Goal: Transaction & Acquisition: Download file/media

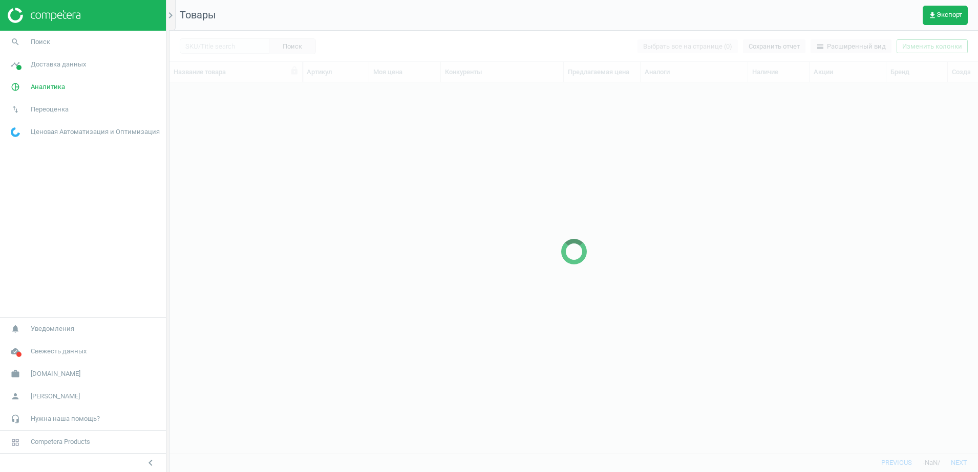
scroll to position [351, 798]
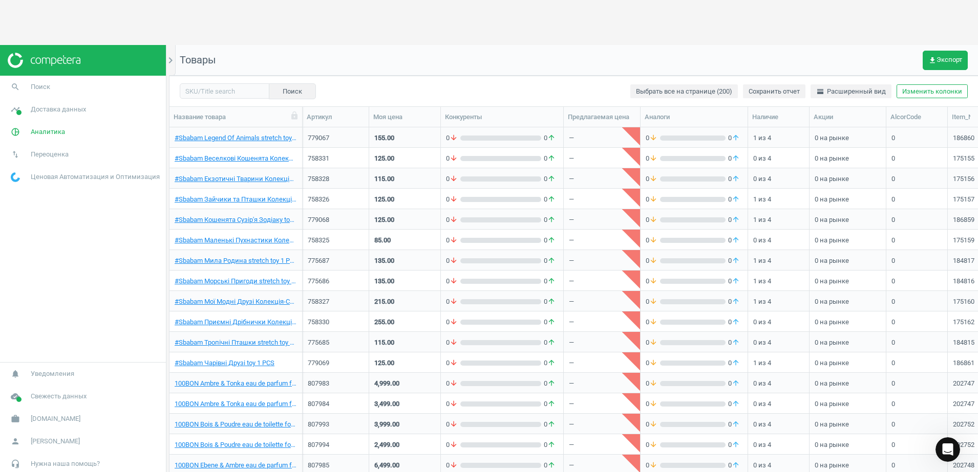
click at [67, 66] on div at bounding box center [83, 60] width 166 height 31
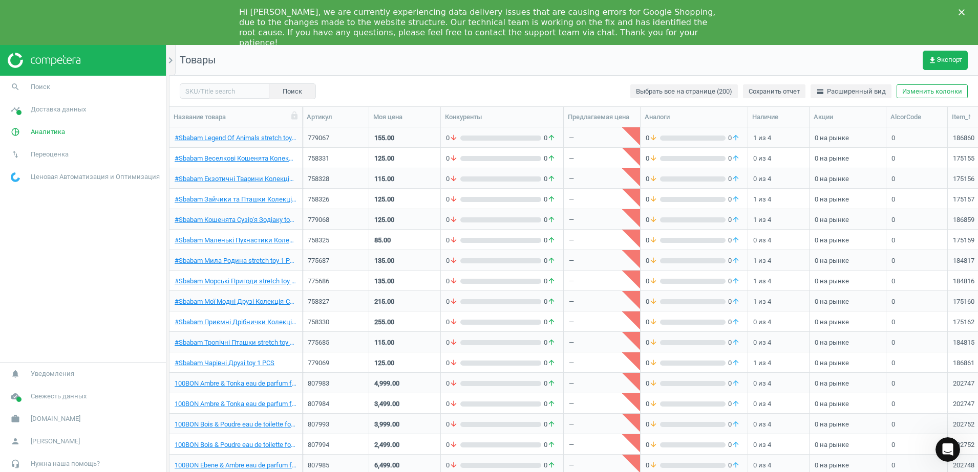
scroll to position [0, 0]
click at [962, 14] on icon "Закрити" at bounding box center [961, 12] width 6 height 6
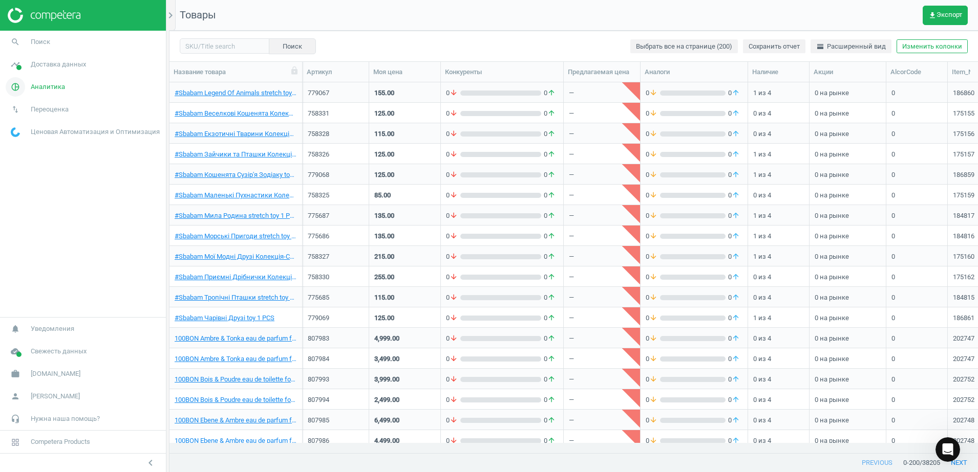
click at [45, 85] on span "Аналитика" at bounding box center [48, 86] width 34 height 9
click at [37, 102] on link "Обзор" at bounding box center [83, 108] width 166 height 15
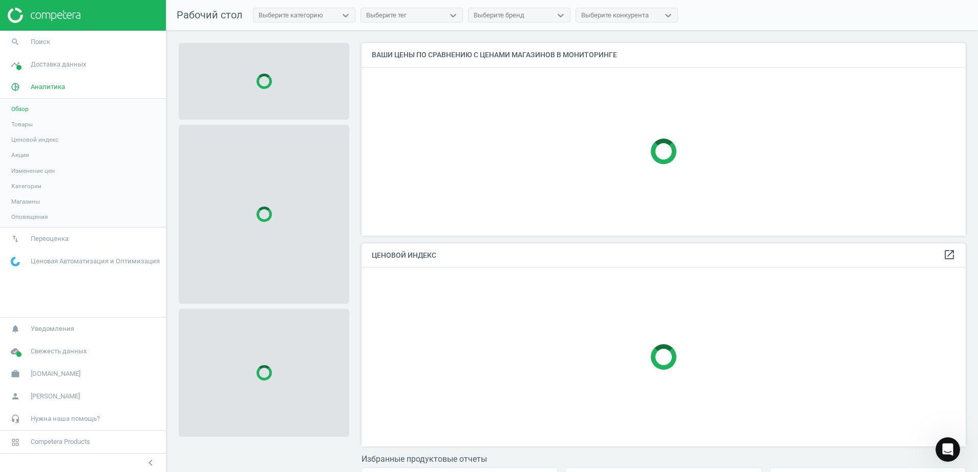
scroll to position [212, 614]
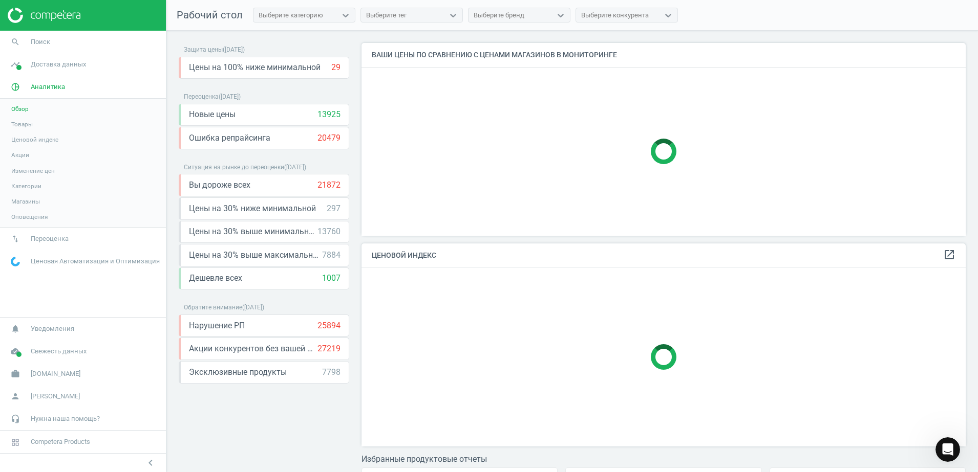
click at [26, 124] on span "Товары" at bounding box center [21, 124] width 21 height 8
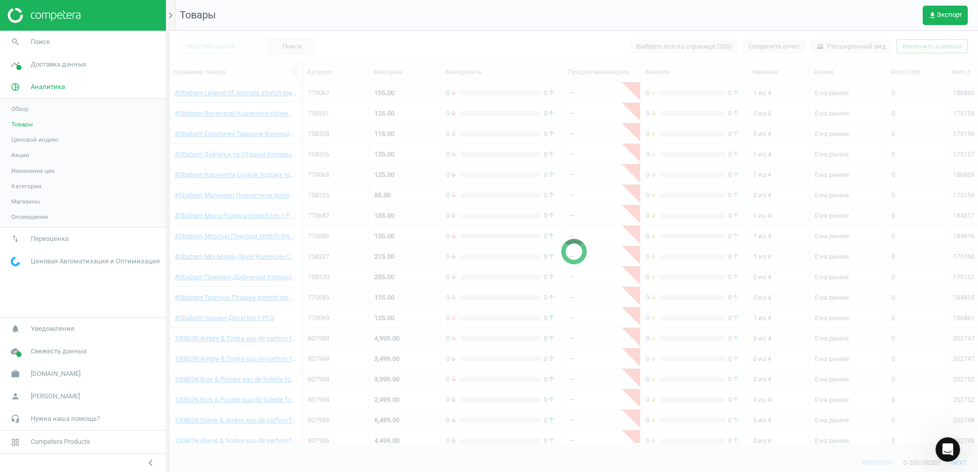
scroll to position [351, 798]
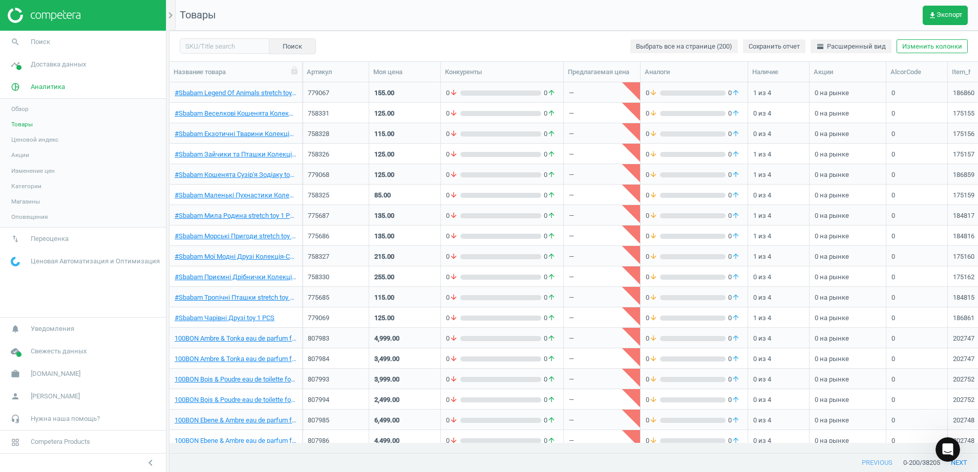
click at [46, 144] on link "Ценовой индекс" at bounding box center [83, 139] width 166 height 15
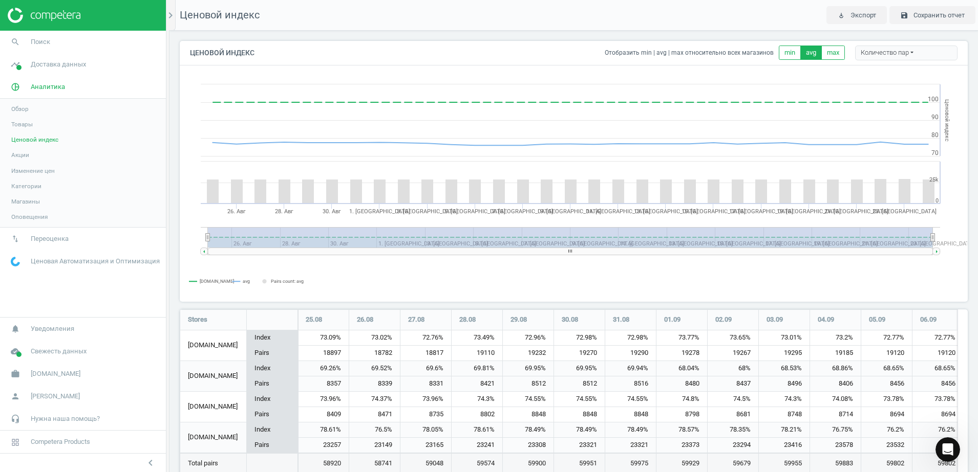
scroll to position [197, 798]
click at [736, 8] on nav "Ценовой индекс play_for_work Экспорт save Сохранить отчет" at bounding box center [573, 15] width 808 height 31
click at [22, 125] on span "Товары" at bounding box center [21, 124] width 21 height 8
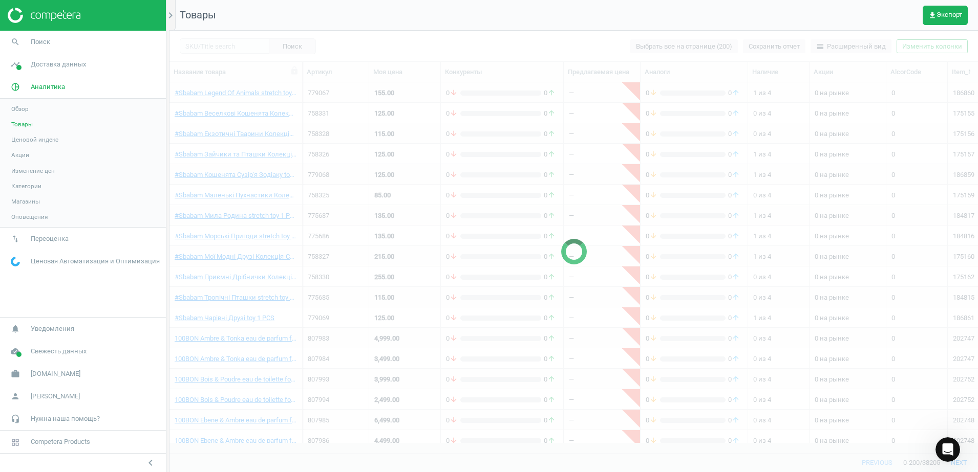
scroll to position [351, 798]
click at [26, 112] on span "Обзор" at bounding box center [19, 109] width 17 height 8
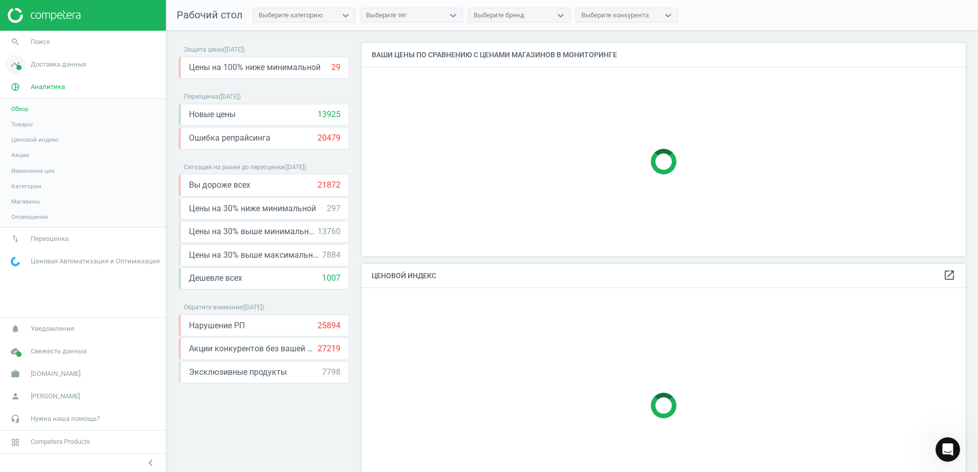
click at [59, 63] on span "Доставка данных" at bounding box center [58, 64] width 55 height 9
click at [52, 85] on link "Обзор" at bounding box center [83, 86] width 166 height 15
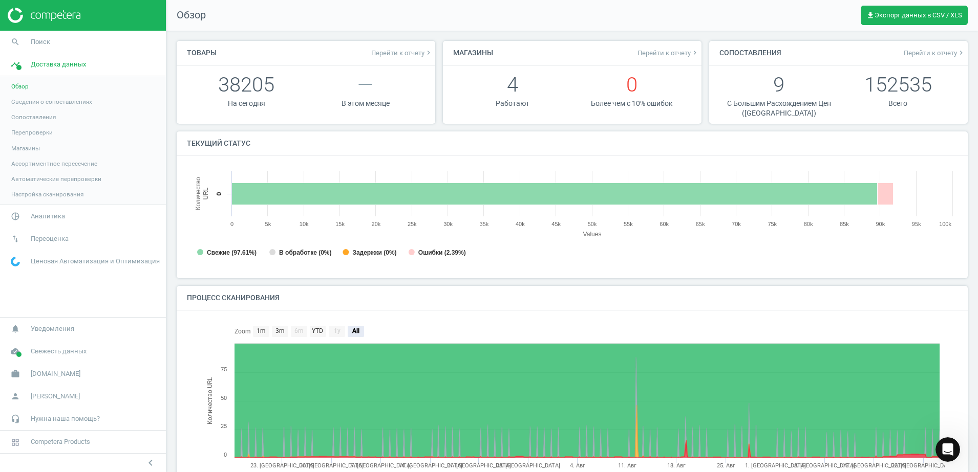
scroll to position [81, 0]
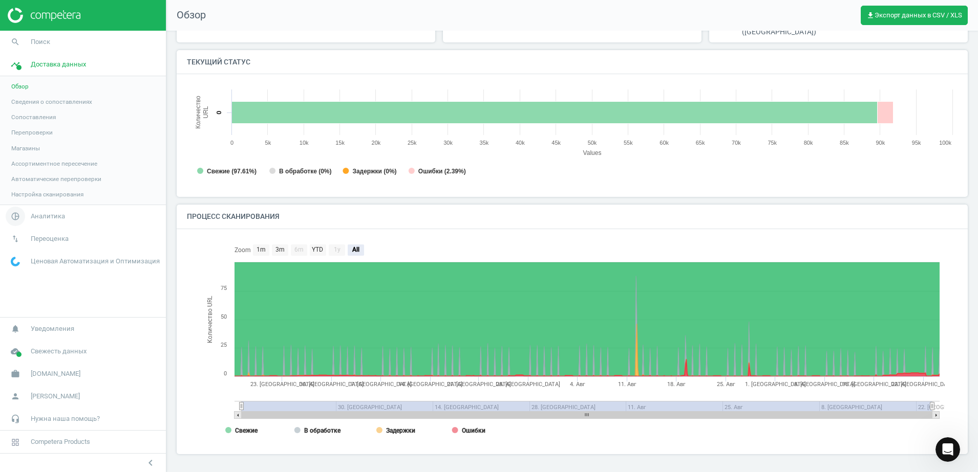
click at [64, 210] on link "pie_chart_outlined Аналитика" at bounding box center [83, 216] width 166 height 23
click at [18, 123] on span "Товары" at bounding box center [21, 124] width 21 height 8
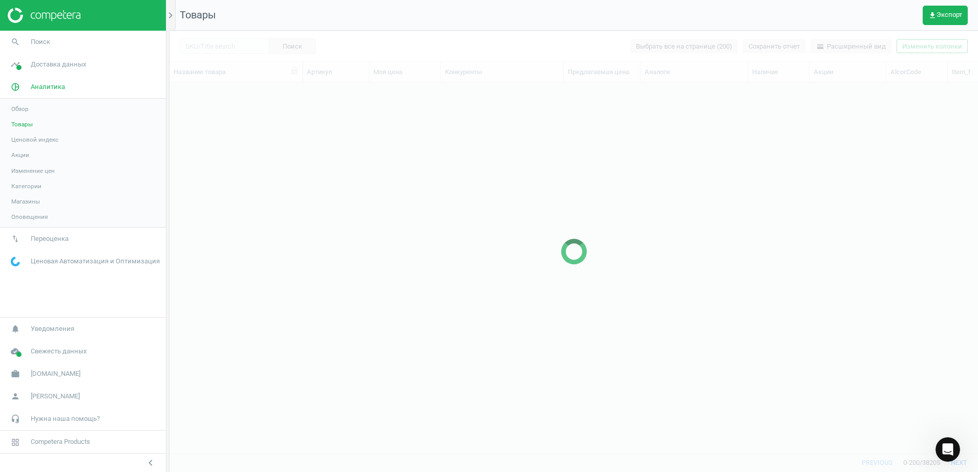
scroll to position [351, 798]
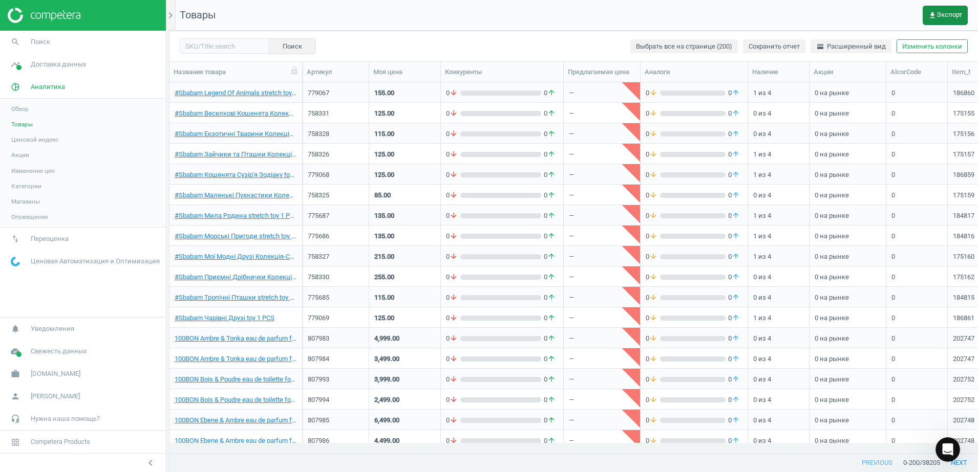
click at [946, 14] on span "get_app Экспорт" at bounding box center [945, 15] width 34 height 8
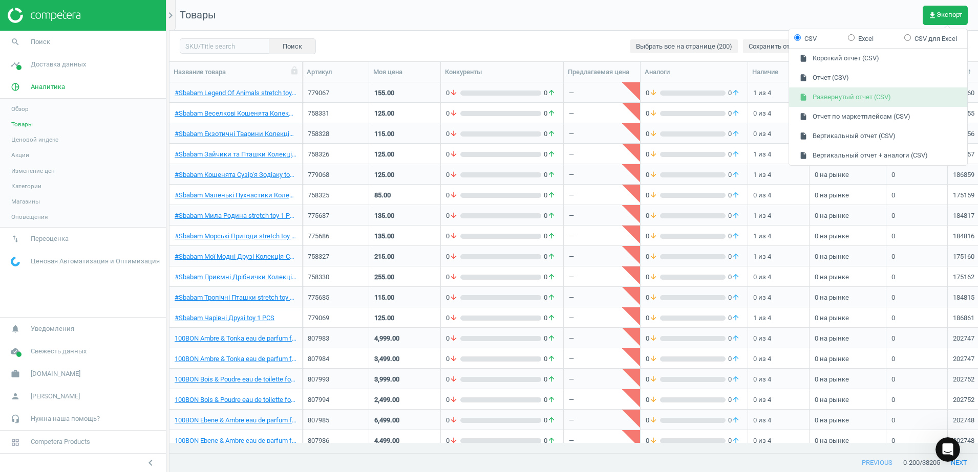
click at [864, 99] on button "insert_drive_file Развернутый отчет (CSV)" at bounding box center [878, 97] width 178 height 19
